Goal: Transaction & Acquisition: Purchase product/service

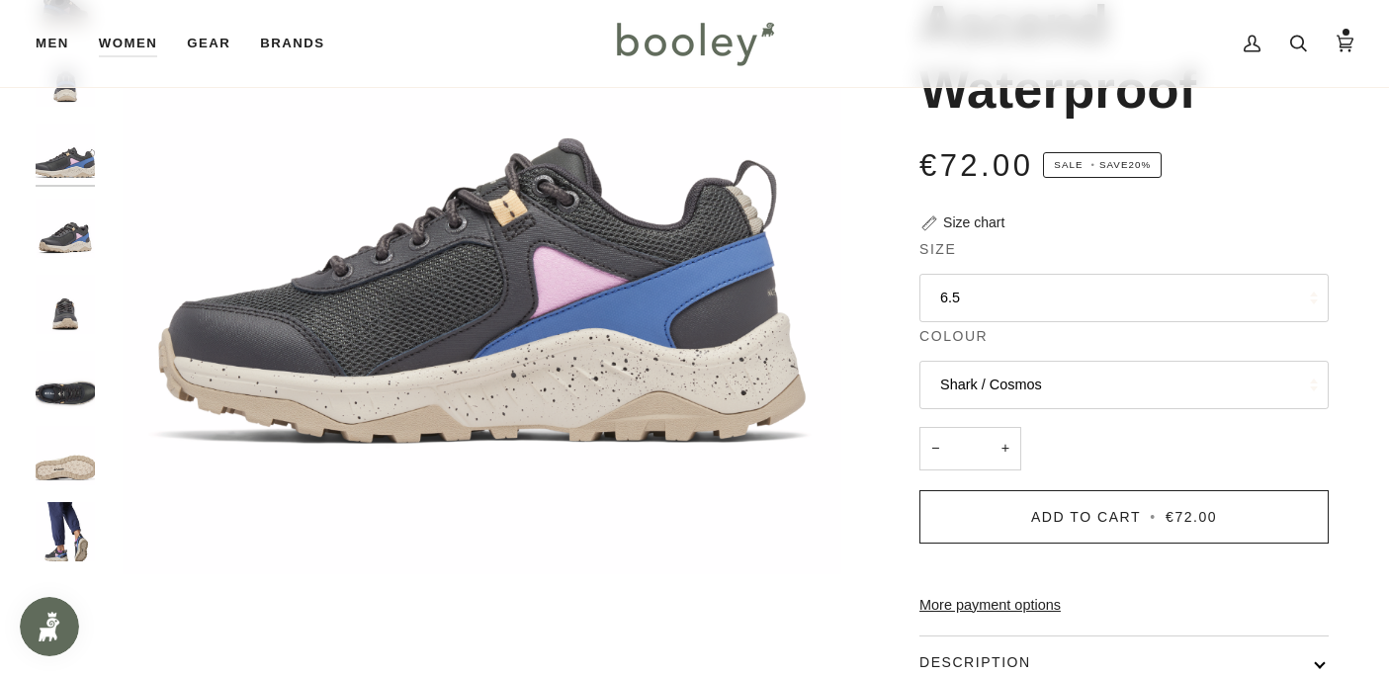
scroll to position [334, 0]
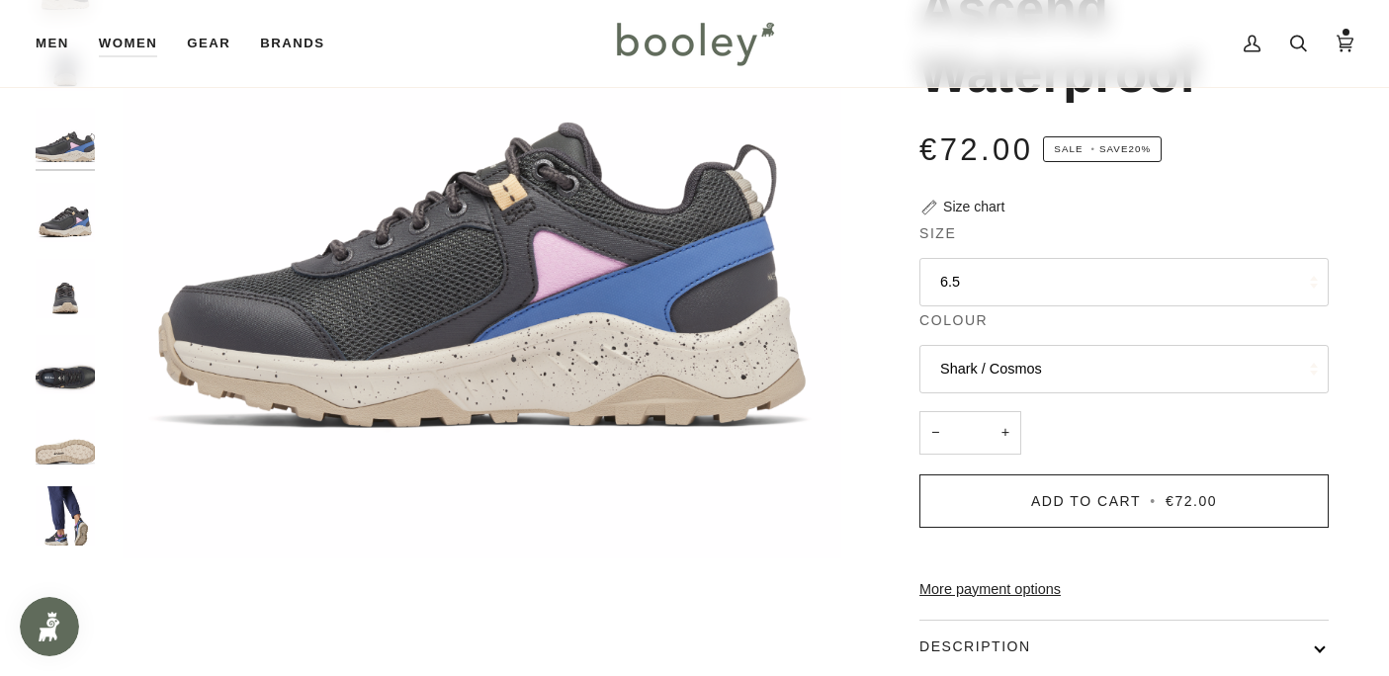
click at [1141, 279] on button "6.5" at bounding box center [1123, 282] width 409 height 48
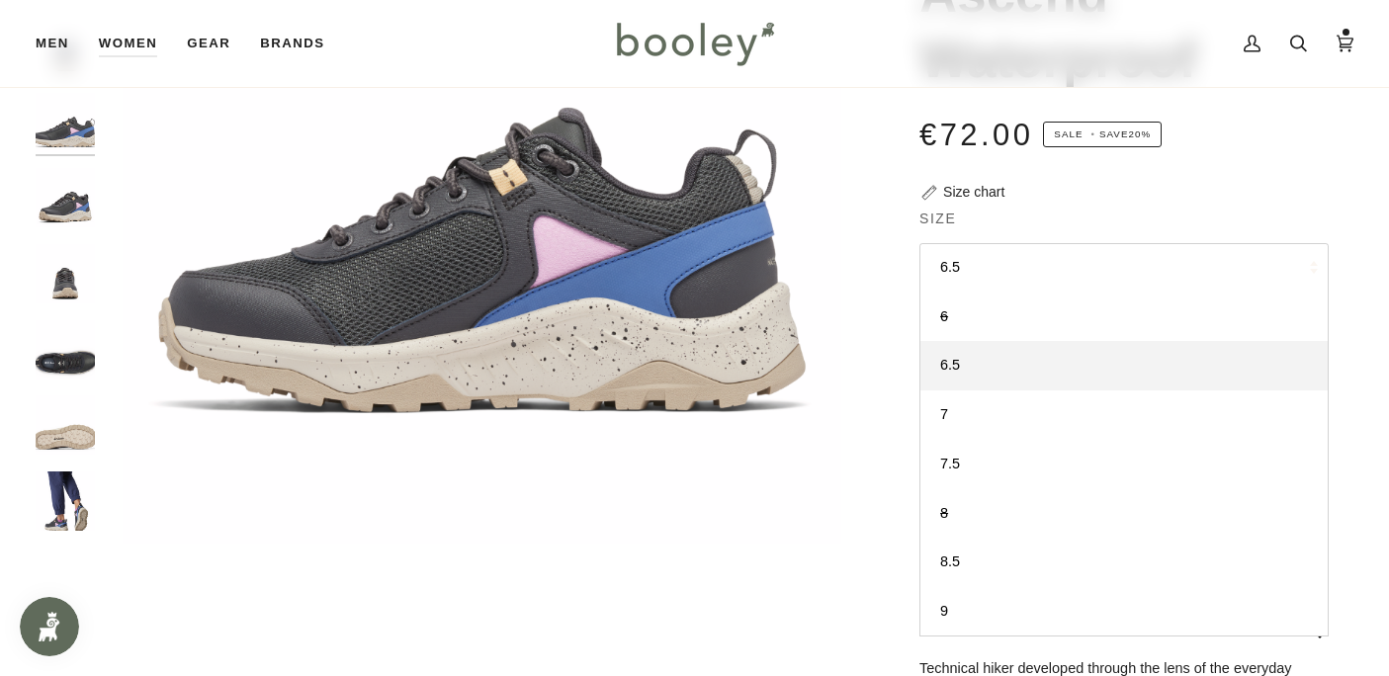
scroll to position [344, 0]
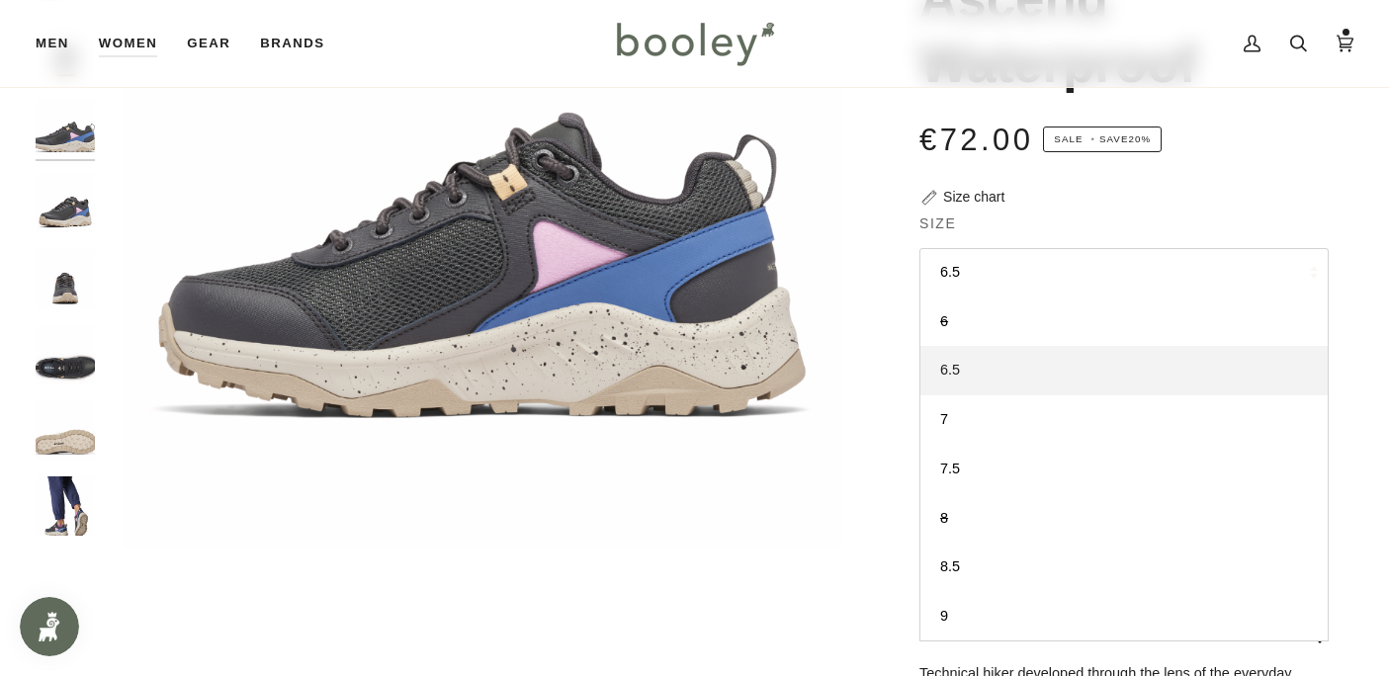
click at [979, 370] on link "6.5" at bounding box center [1123, 370] width 407 height 49
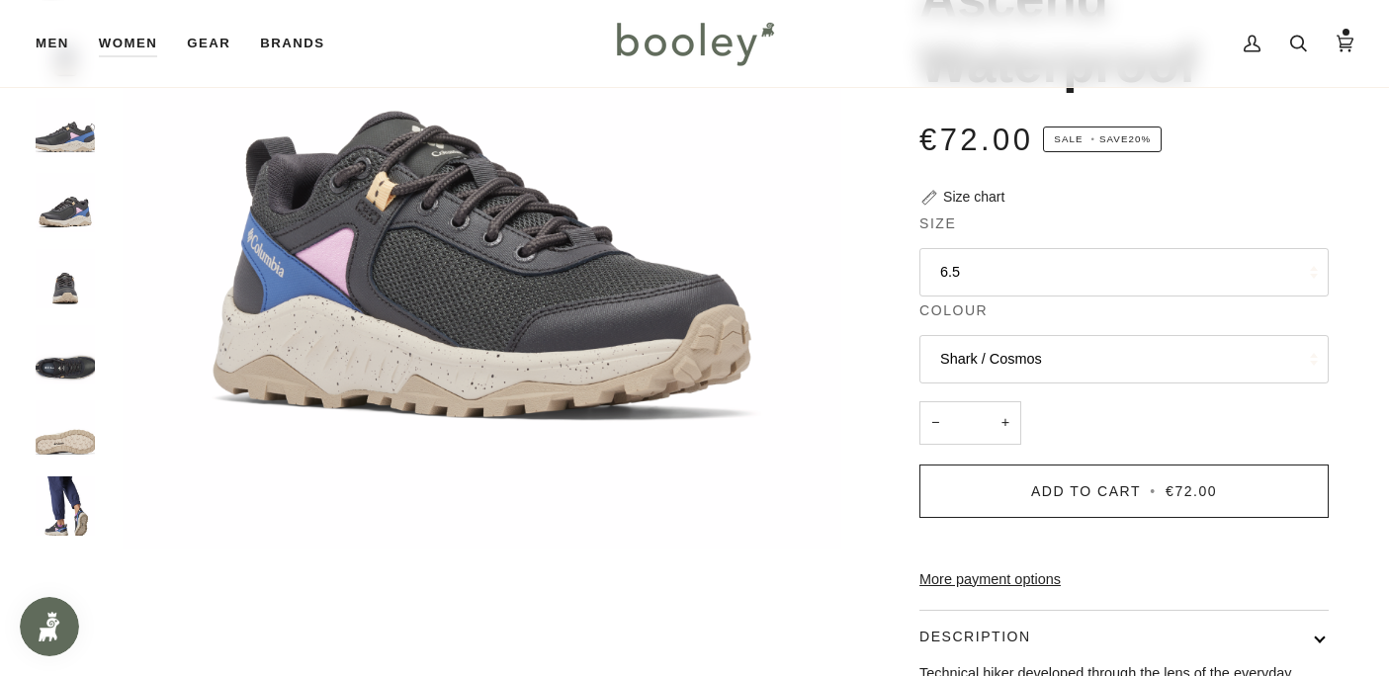
click at [1000, 361] on button "Shark / Cosmos" at bounding box center [1123, 359] width 409 height 48
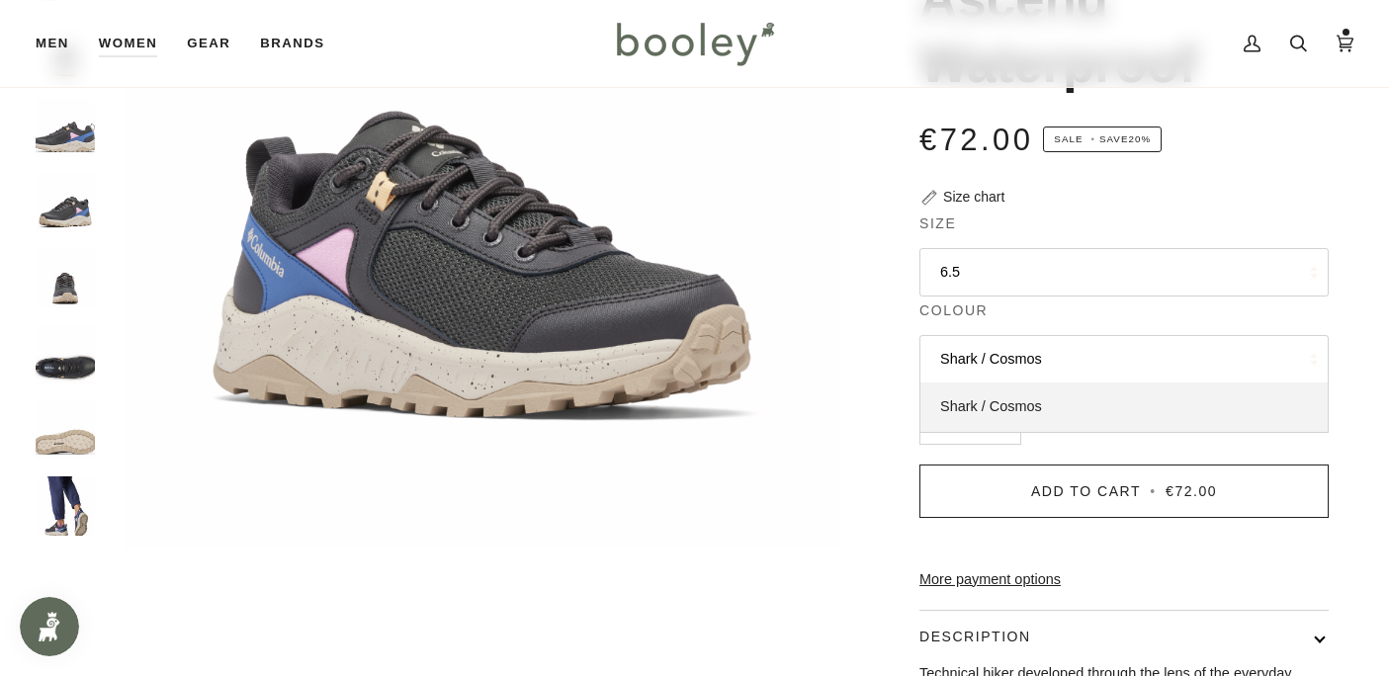
click at [999, 397] on link "Shark / Cosmos" at bounding box center [1123, 407] width 407 height 49
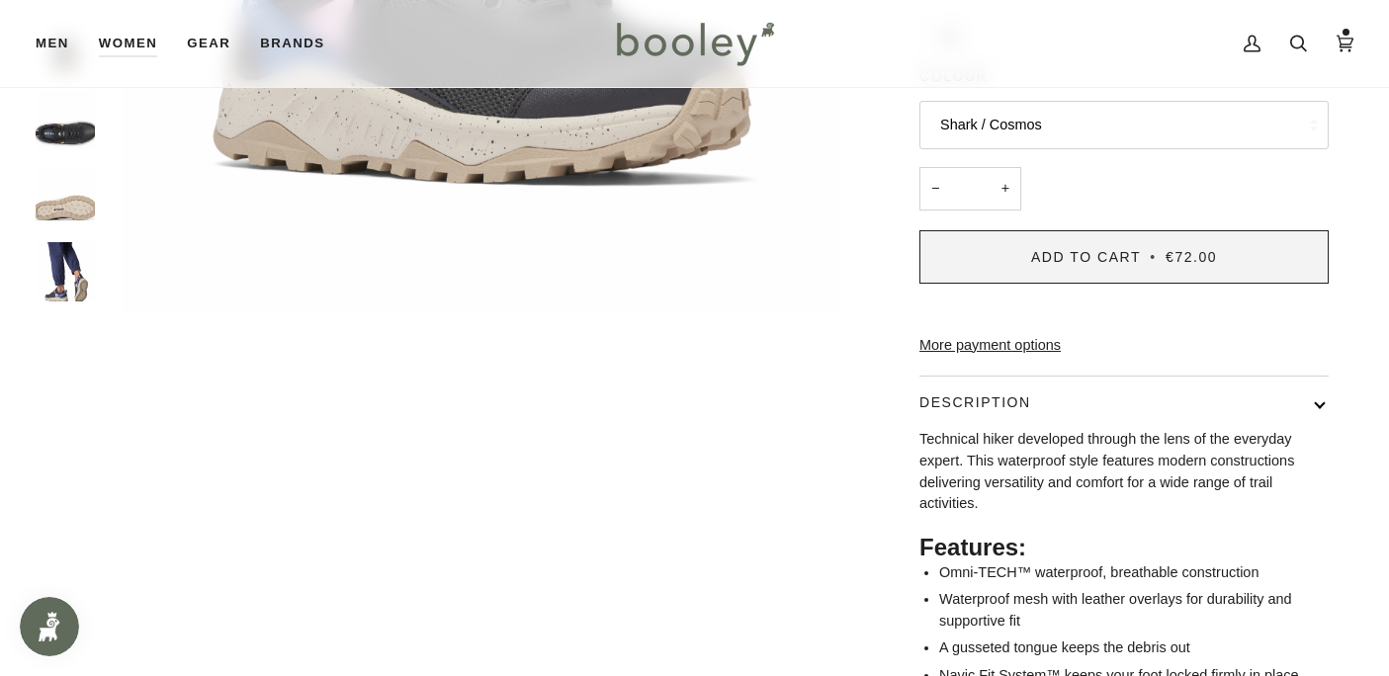
scroll to position [579, 0]
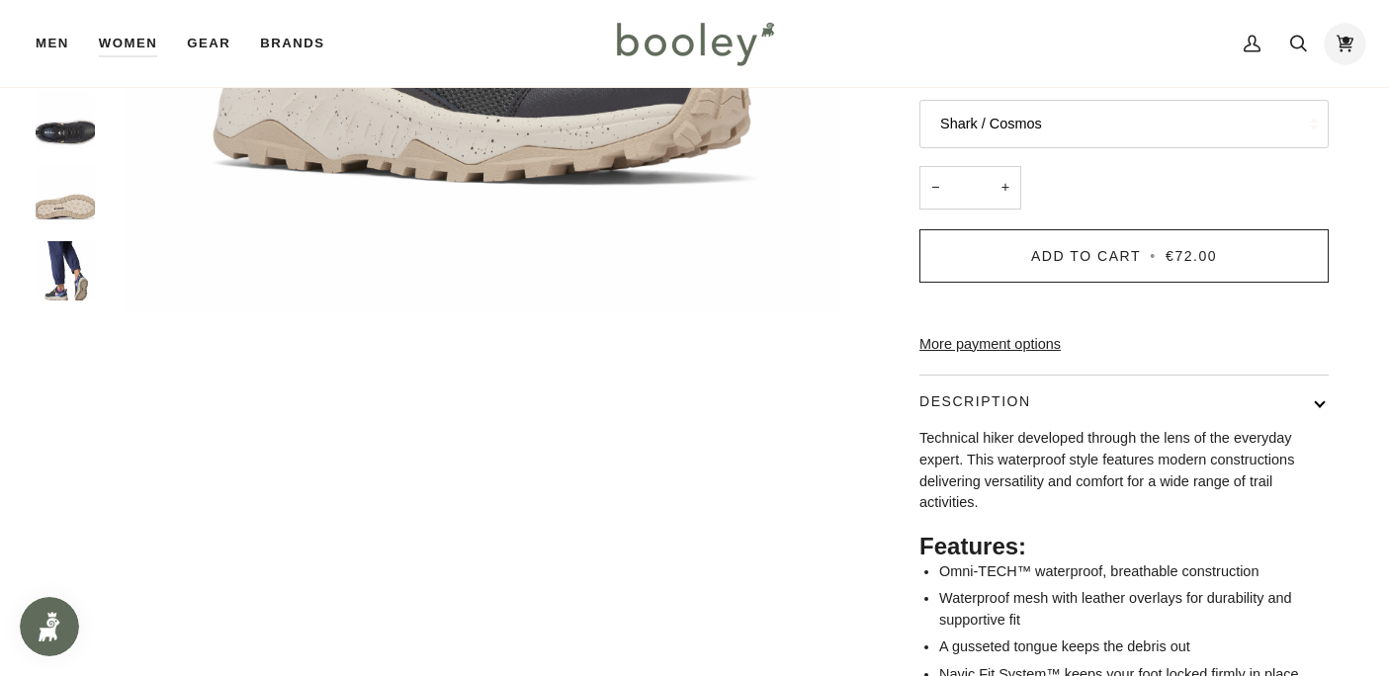
click at [1340, 48] on icon at bounding box center [1344, 44] width 17 height 30
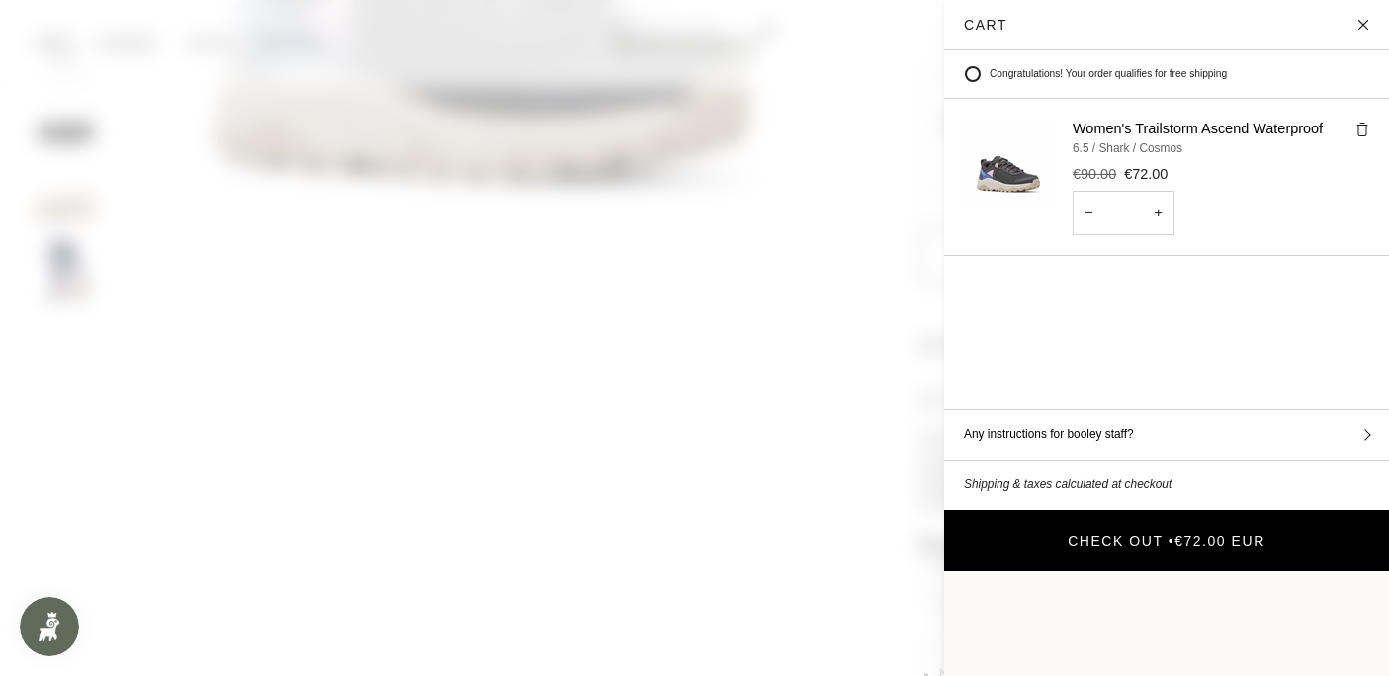
click at [1132, 510] on button "Check Out • €72.00 EUR" at bounding box center [1166, 540] width 445 height 61
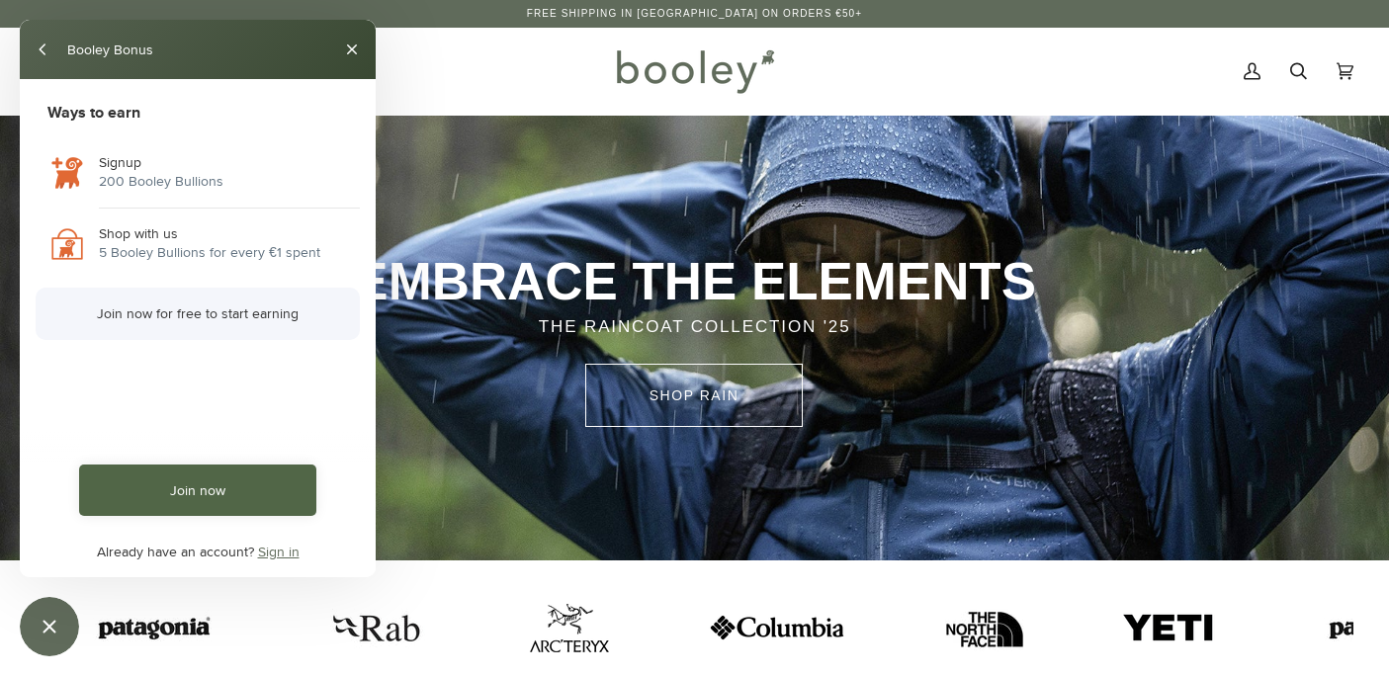
click at [190, 489] on link "Join now" at bounding box center [197, 490] width 237 height 51
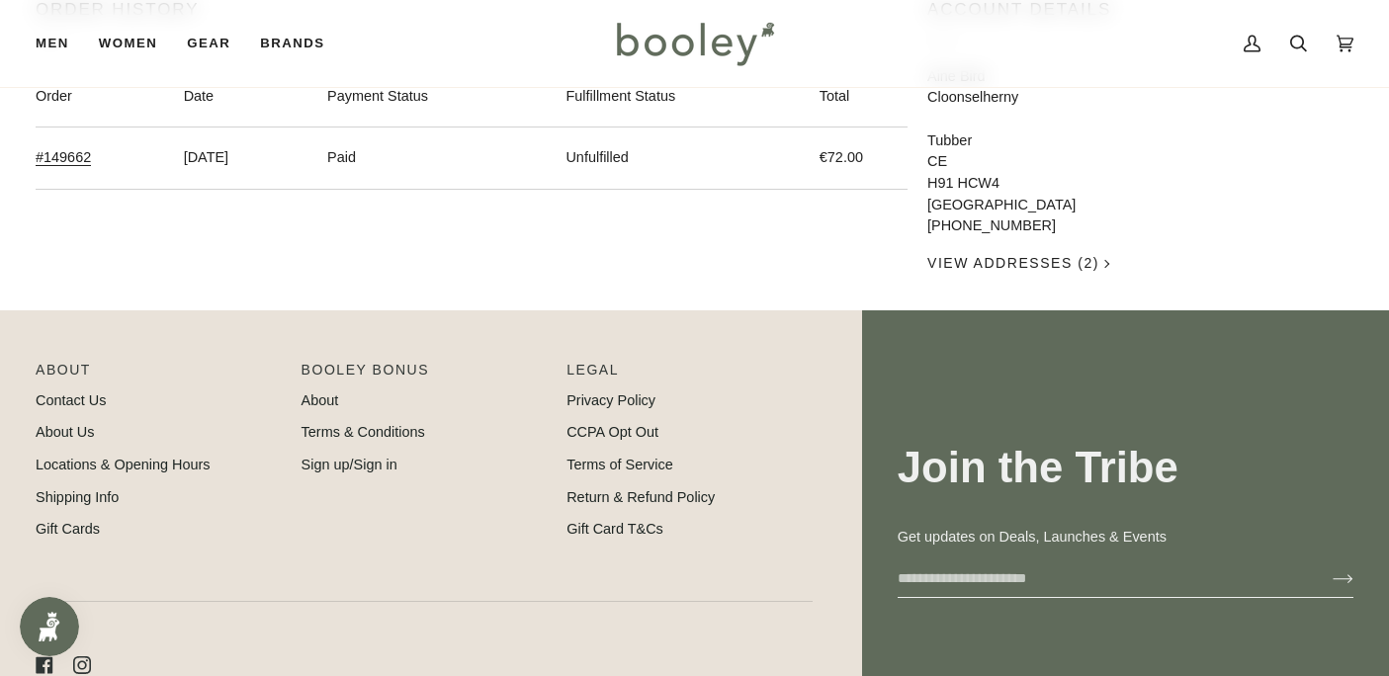
scroll to position [238, 0]
